Goal: Find specific page/section: Find specific page/section

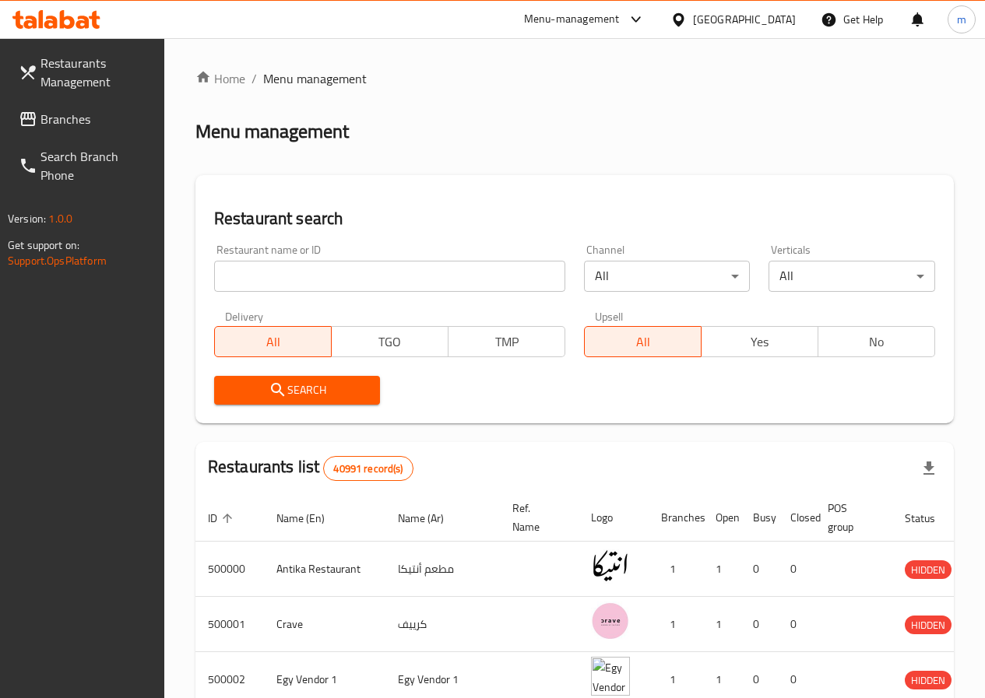
click at [658, 25] on div "Menu-management" at bounding box center [584, 19] width 146 height 37
click at [777, 19] on div "[GEOGRAPHIC_DATA]" at bounding box center [744, 19] width 103 height 17
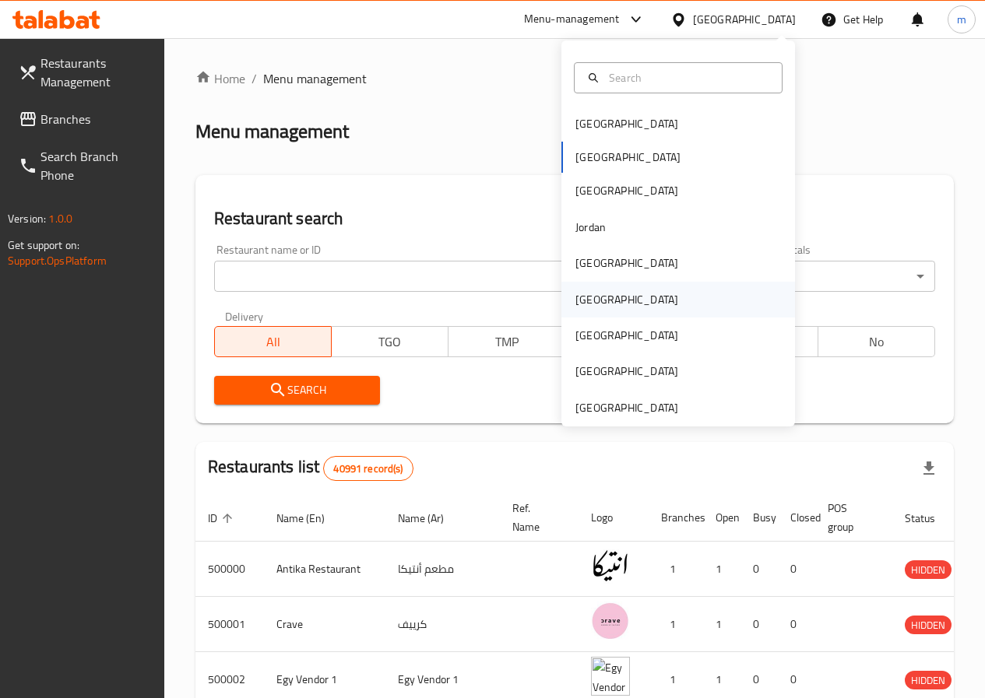
click at [585, 301] on div "[GEOGRAPHIC_DATA]" at bounding box center [626, 299] width 103 height 17
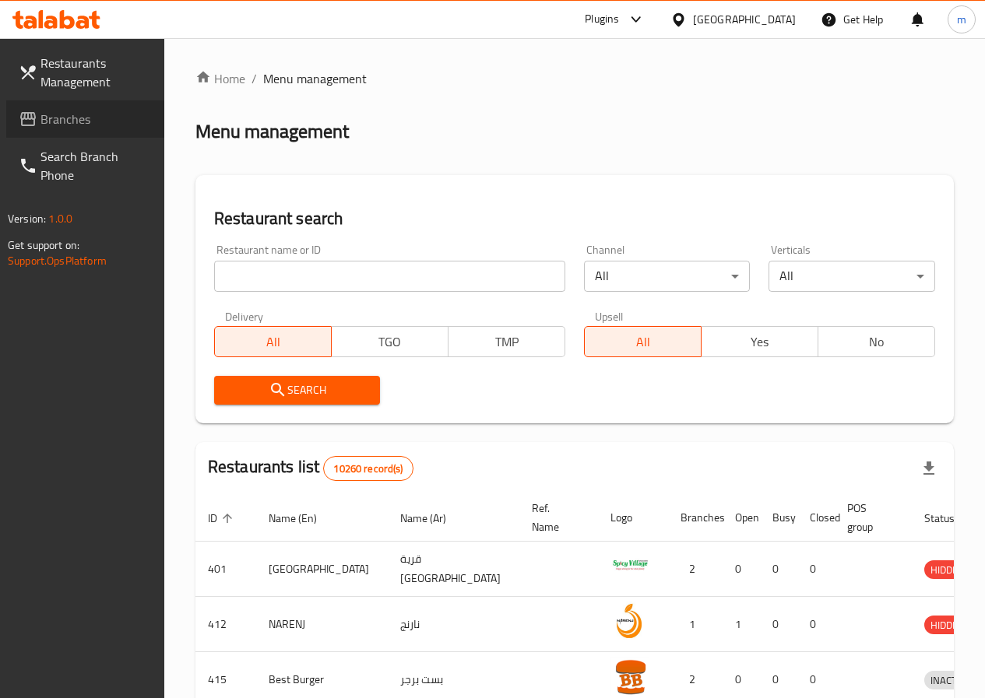
click at [98, 121] on span "Branches" at bounding box center [95, 119] width 111 height 19
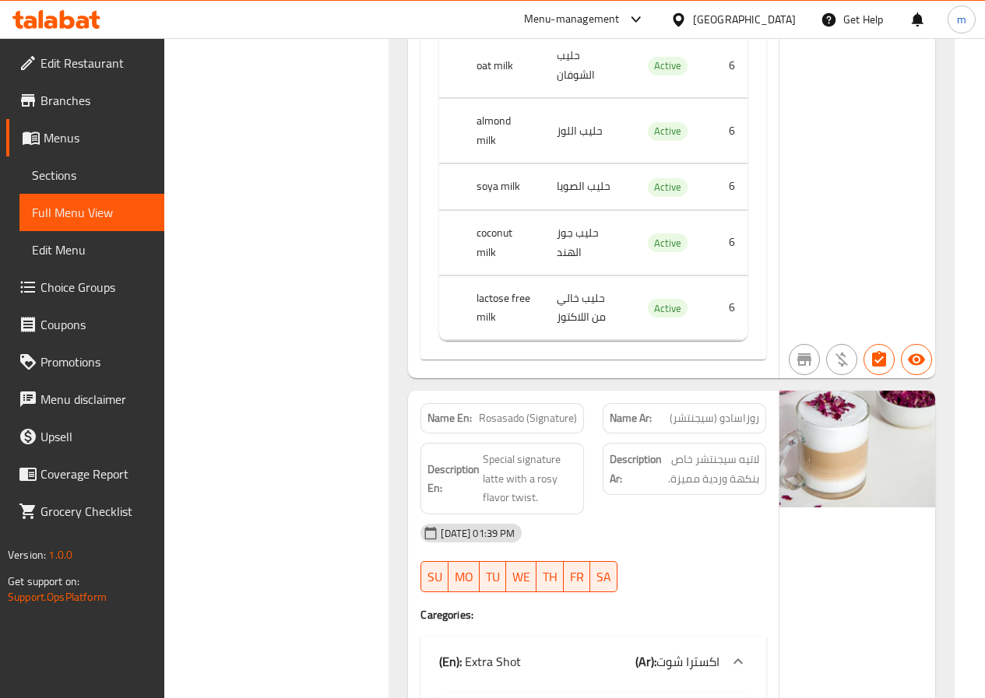
scroll to position [19543, 0]
